Goal: Navigation & Orientation: Find specific page/section

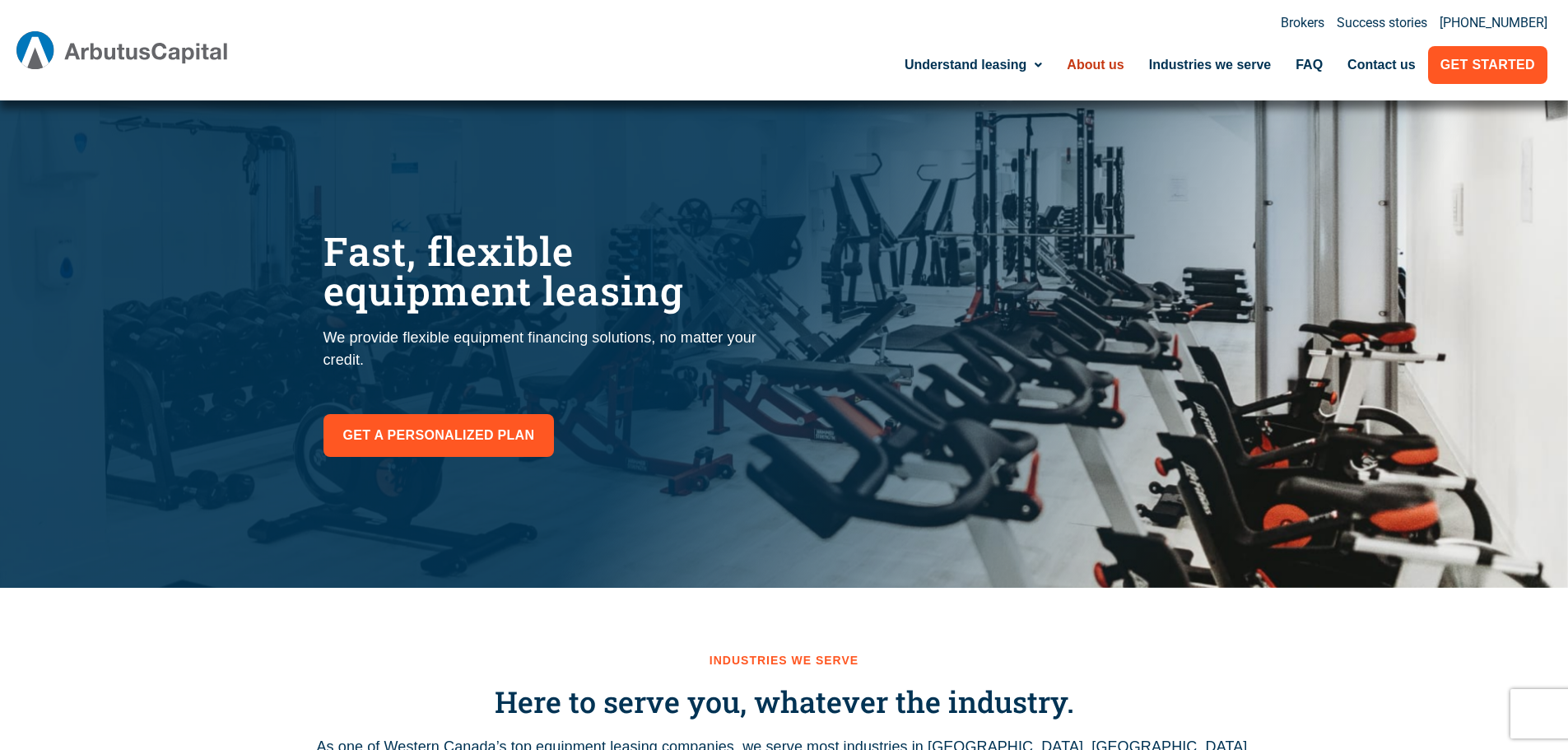
click at [1095, 69] on link "About us" at bounding box center [1095, 65] width 82 height 38
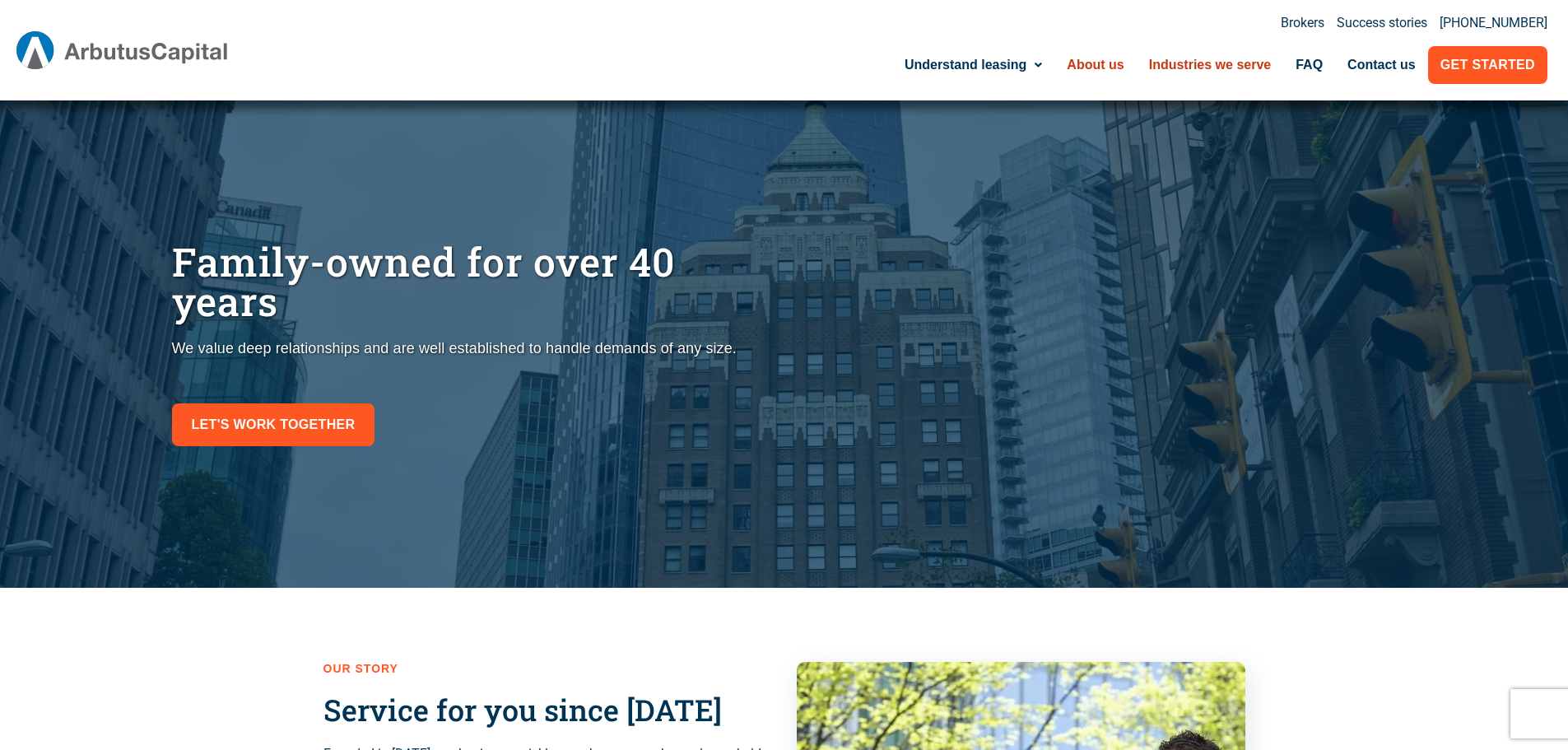
click at [1211, 57] on link "Industries we serve" at bounding box center [1210, 65] width 147 height 38
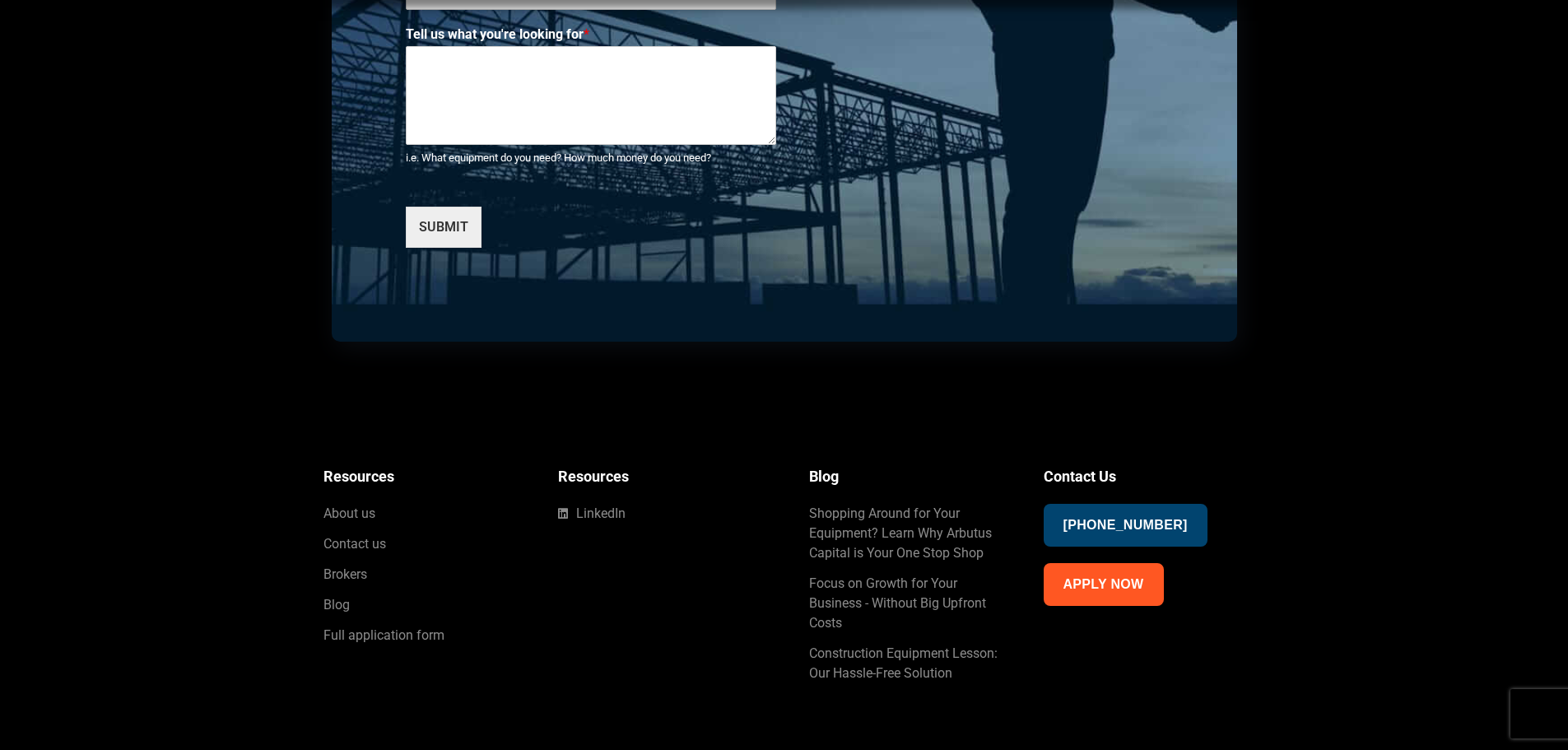
scroll to position [6553, 0]
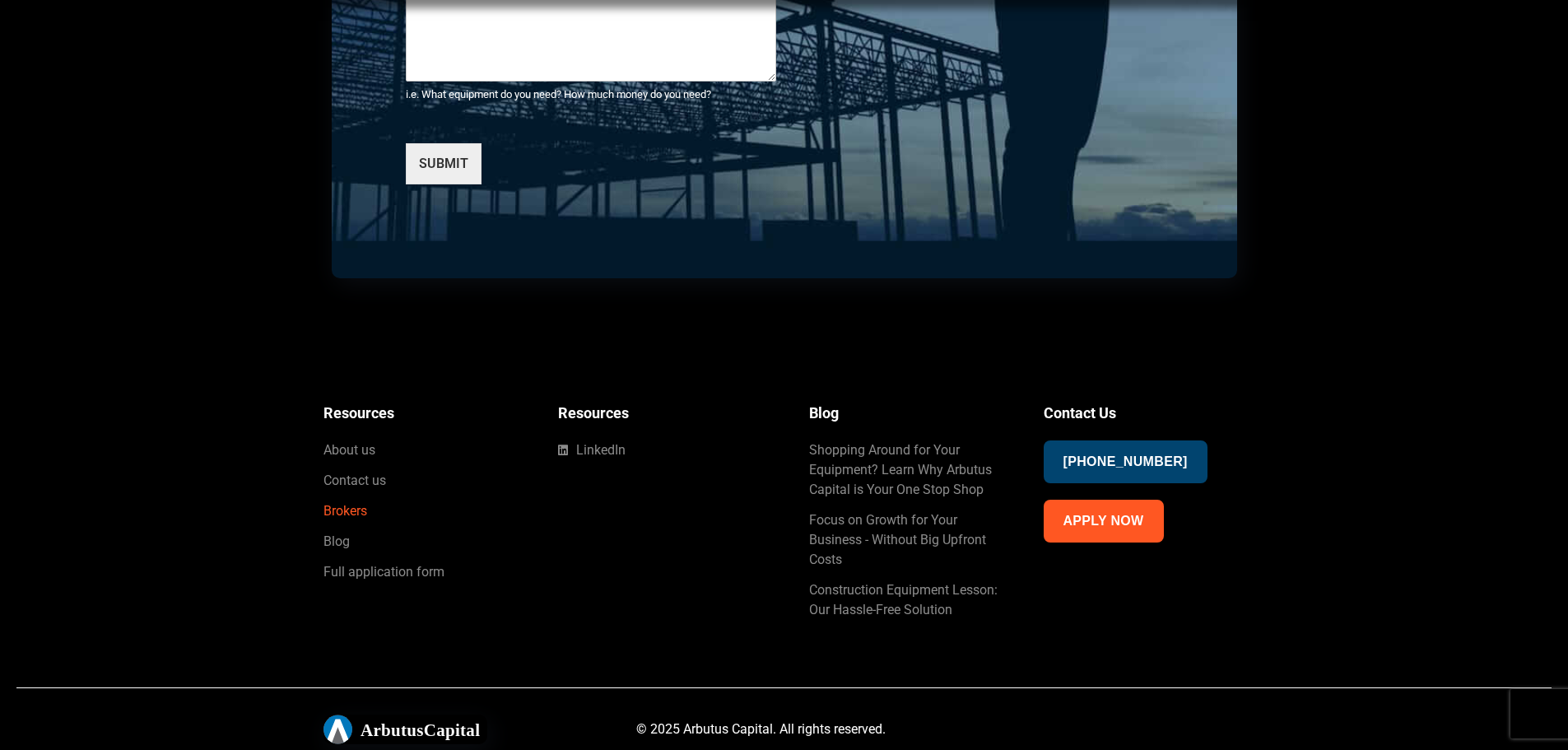
click at [342, 512] on span "Brokers" at bounding box center [345, 511] width 43 height 20
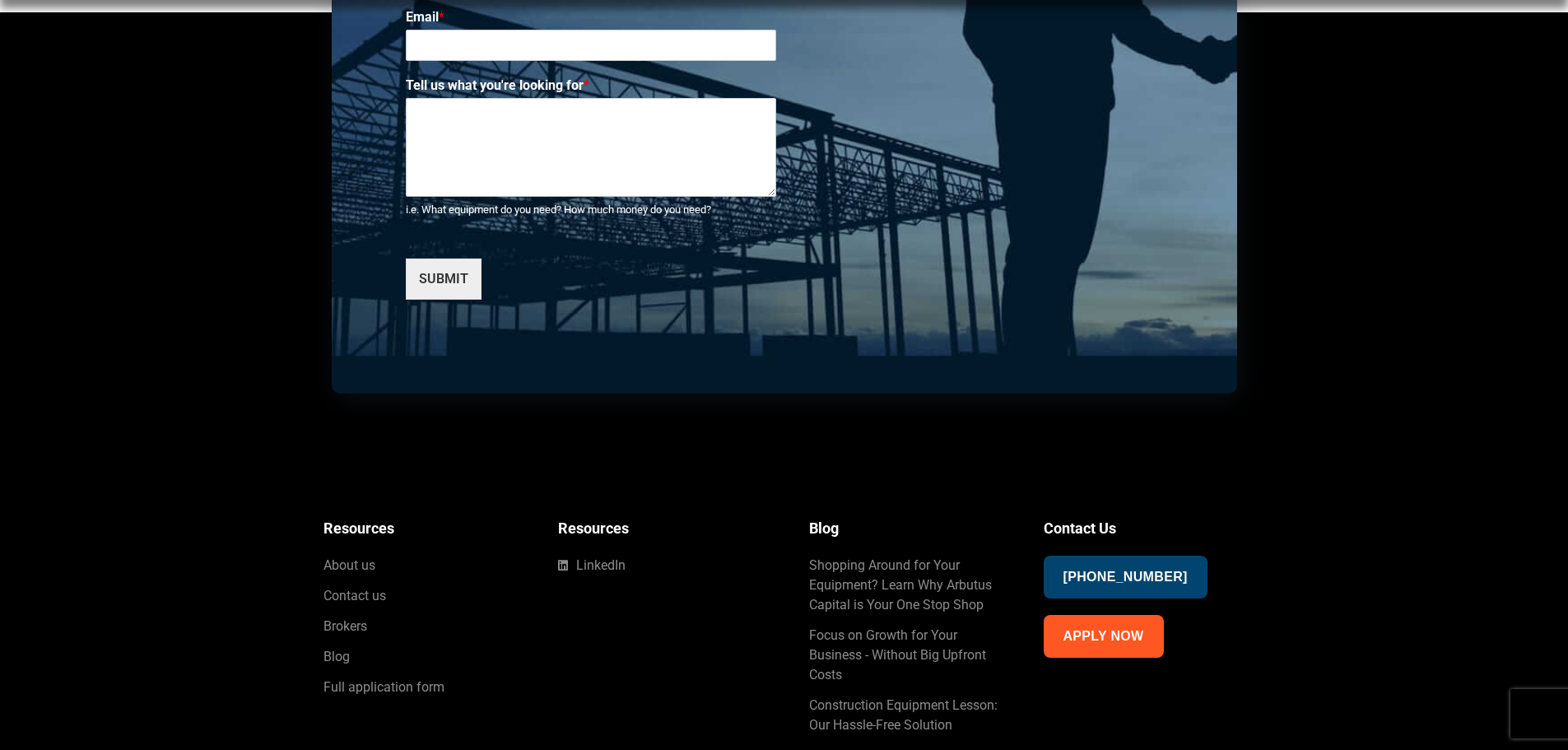
scroll to position [3969, 0]
